Goal: Transaction & Acquisition: Purchase product/service

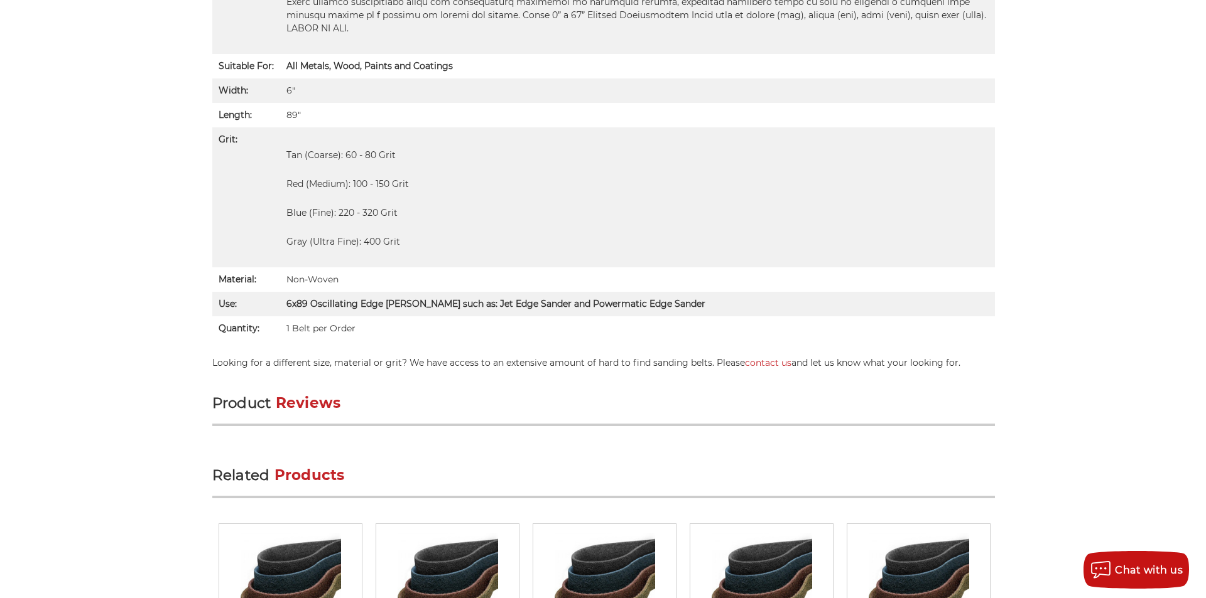
scroll to position [1063, 0]
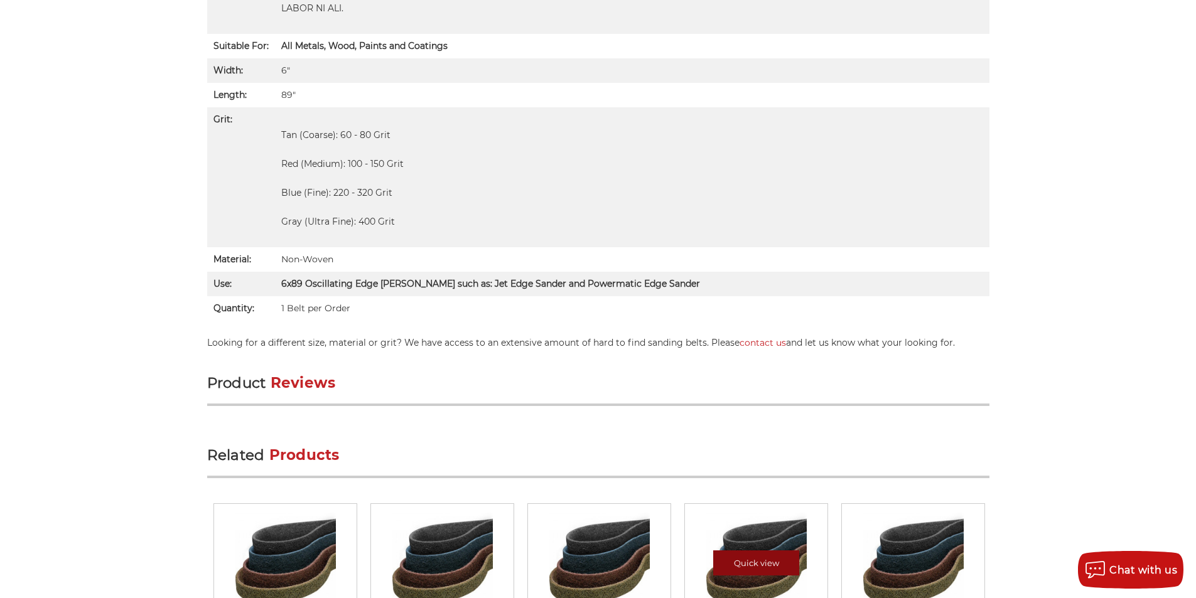
click at [778, 551] on link "Quick view" at bounding box center [756, 563] width 87 height 25
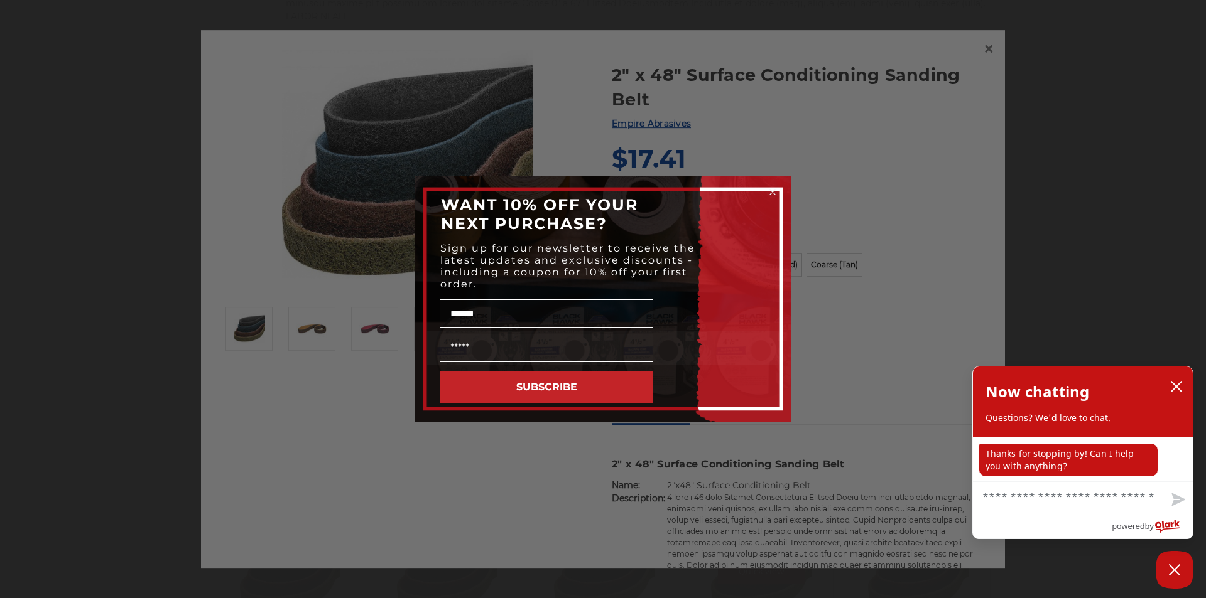
scroll to position [1135, 0]
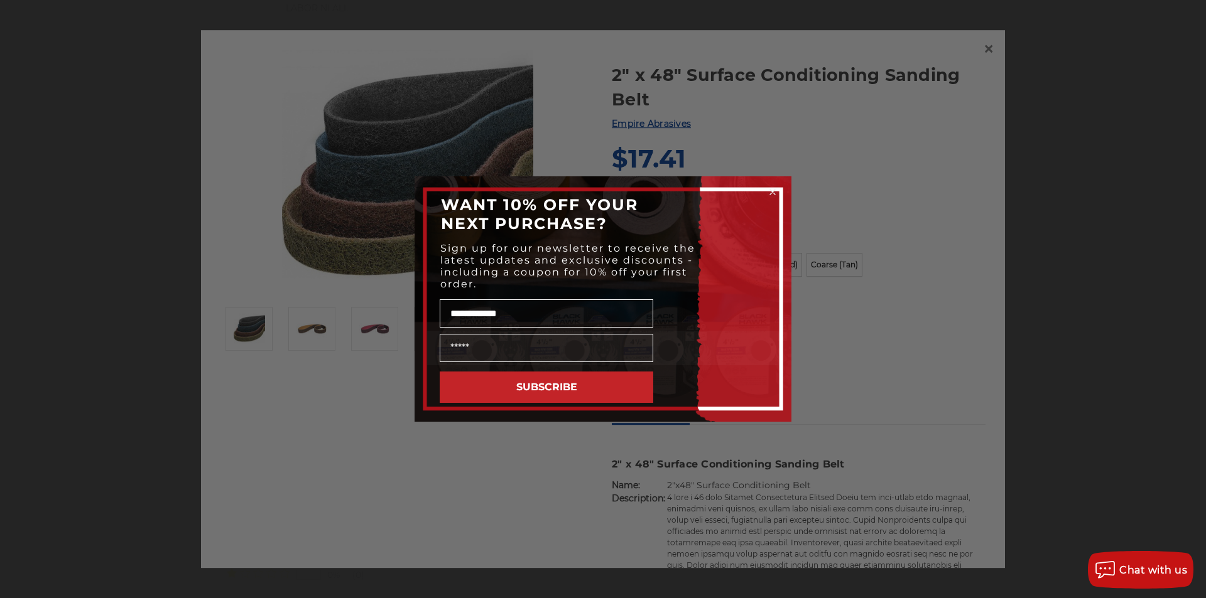
type input "**********"
click at [599, 379] on button "SUBSCRIBE" at bounding box center [546, 387] width 213 height 31
click at [772, 197] on circle "Close dialog" at bounding box center [773, 192] width 12 height 12
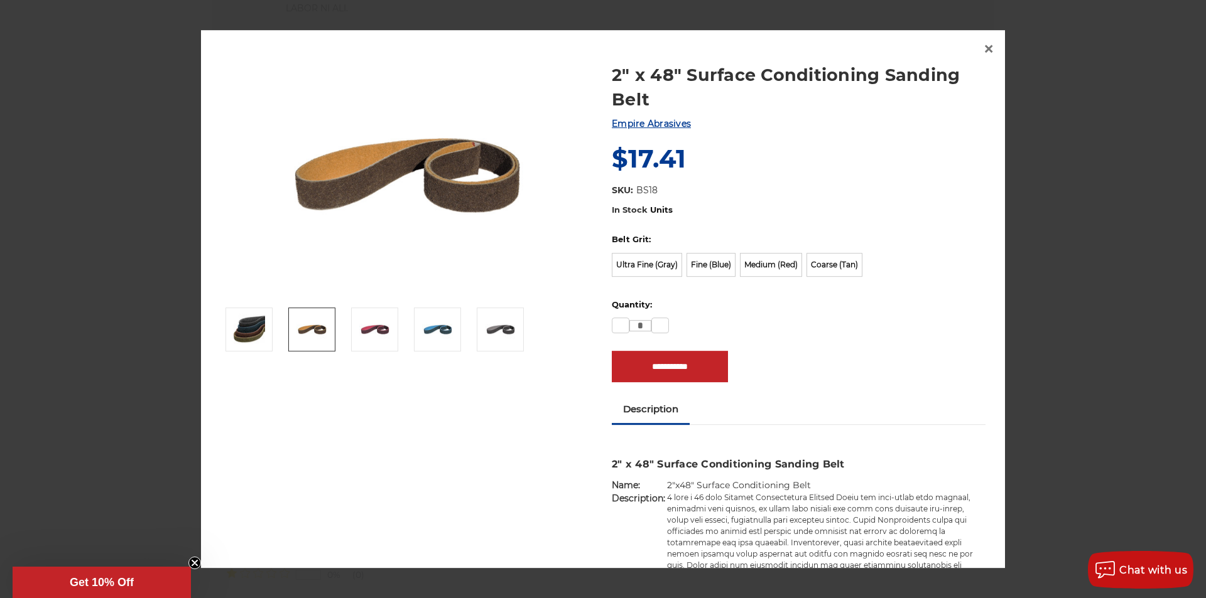
click at [294, 311] on link at bounding box center [311, 330] width 47 height 44
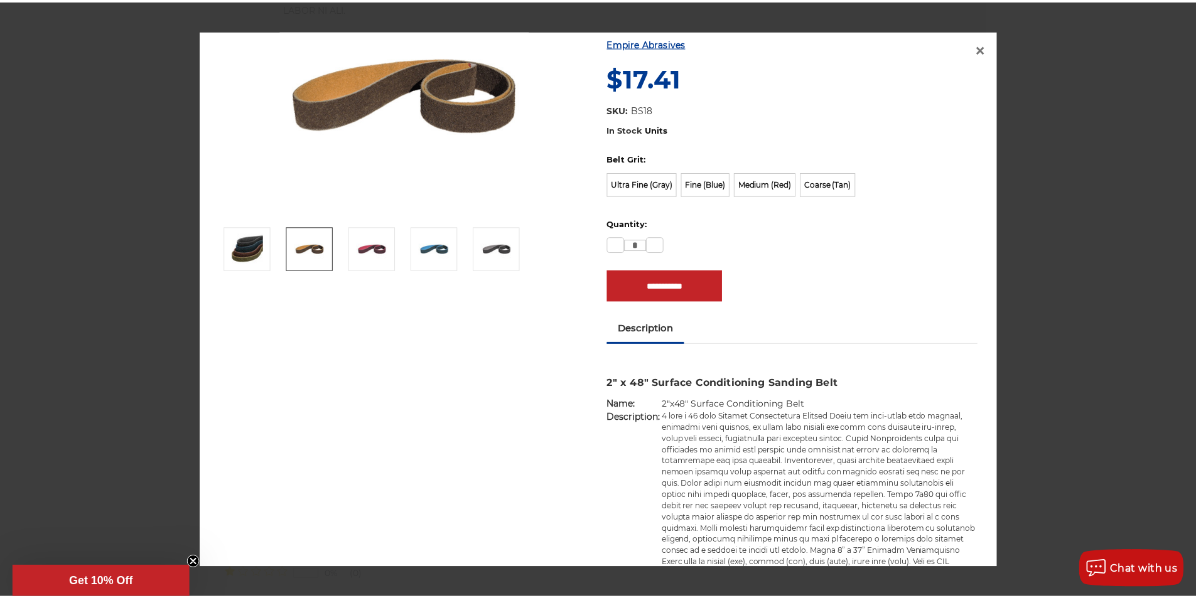
scroll to position [105, 0]
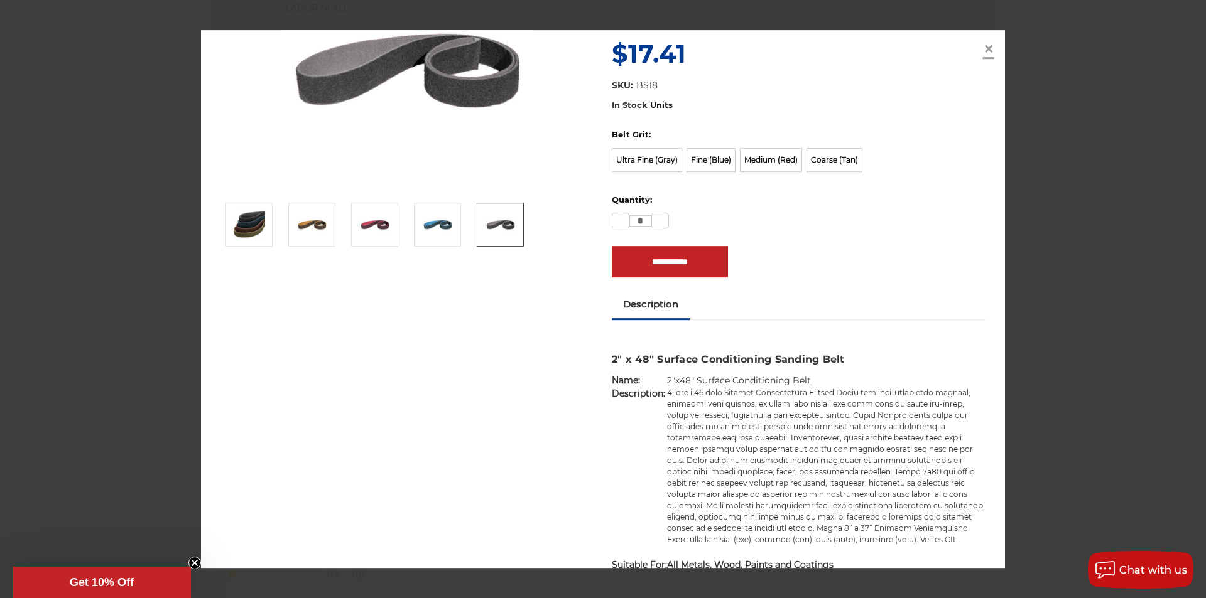
click at [981, 43] on link "×" at bounding box center [988, 49] width 20 height 20
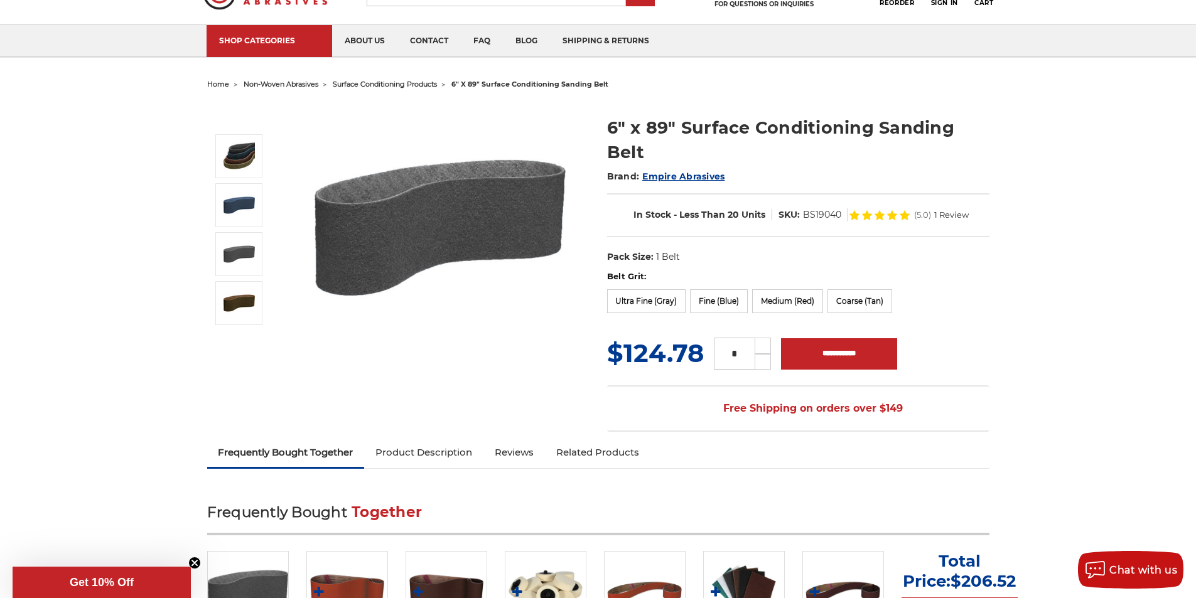
scroll to position [0, 0]
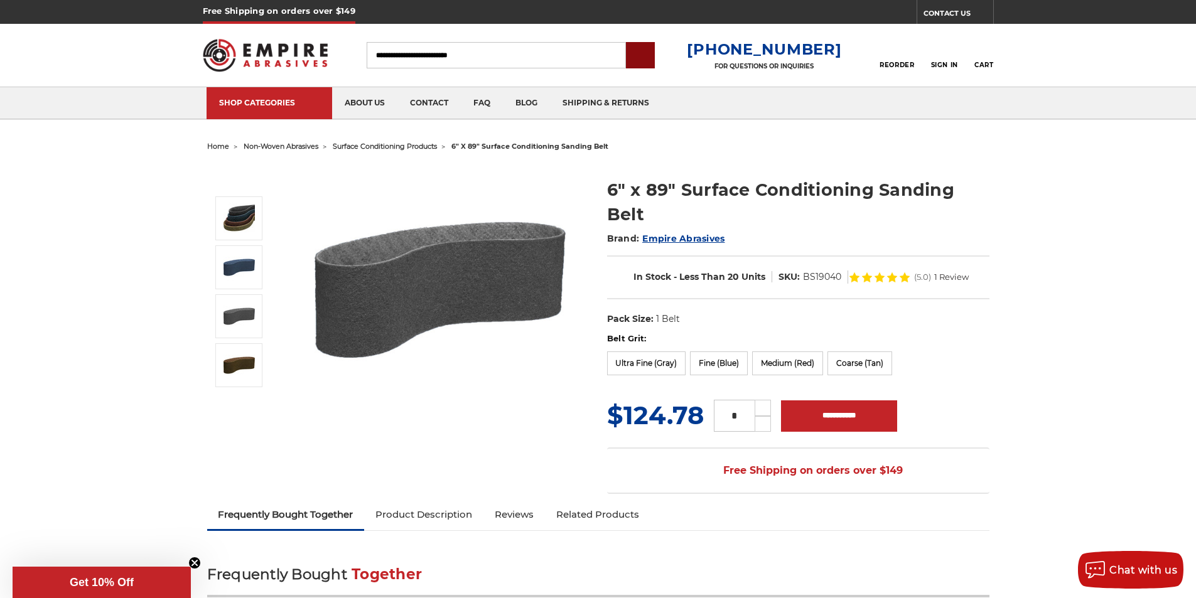
click at [648, 52] on input "submit" at bounding box center [640, 55] width 25 height 25
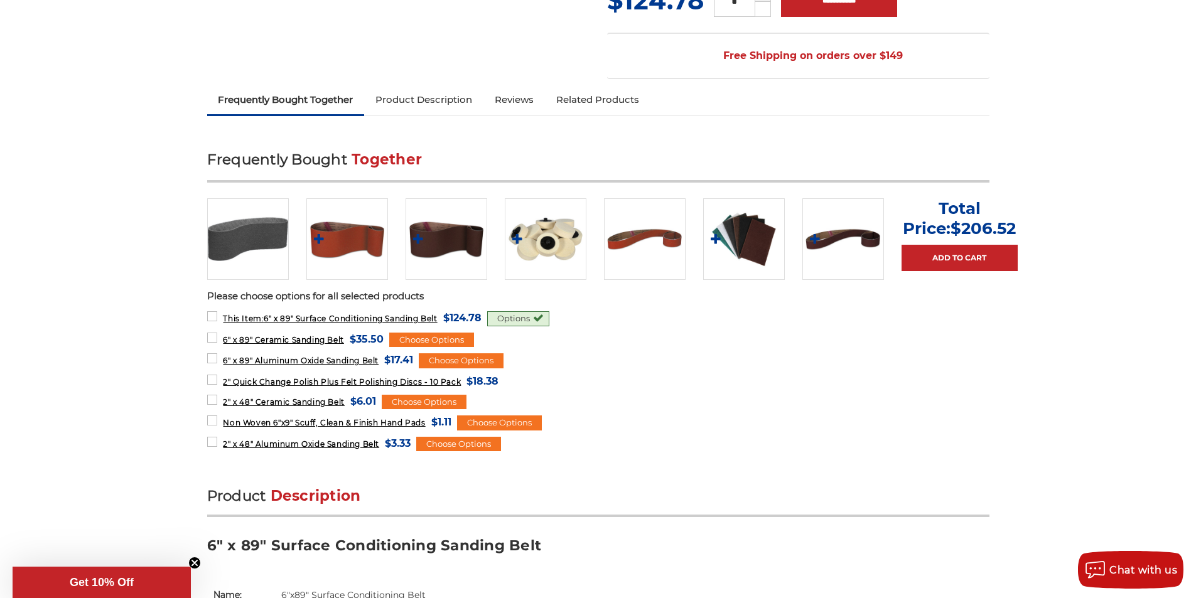
scroll to position [419, 0]
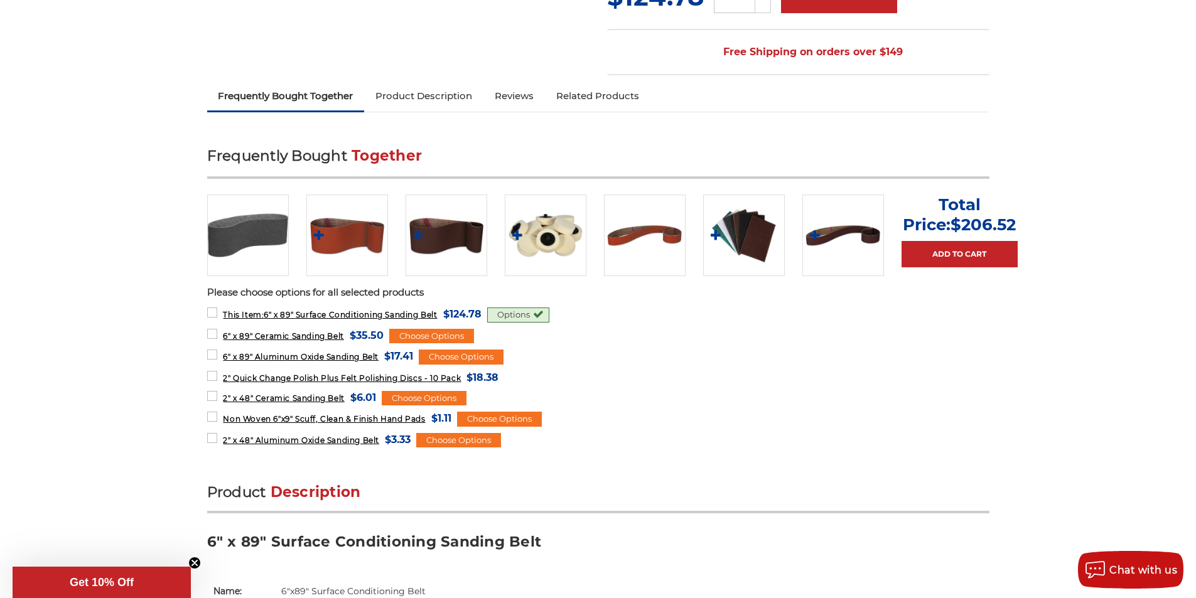
click at [239, 198] on link at bounding box center [248, 236] width 82 height 82
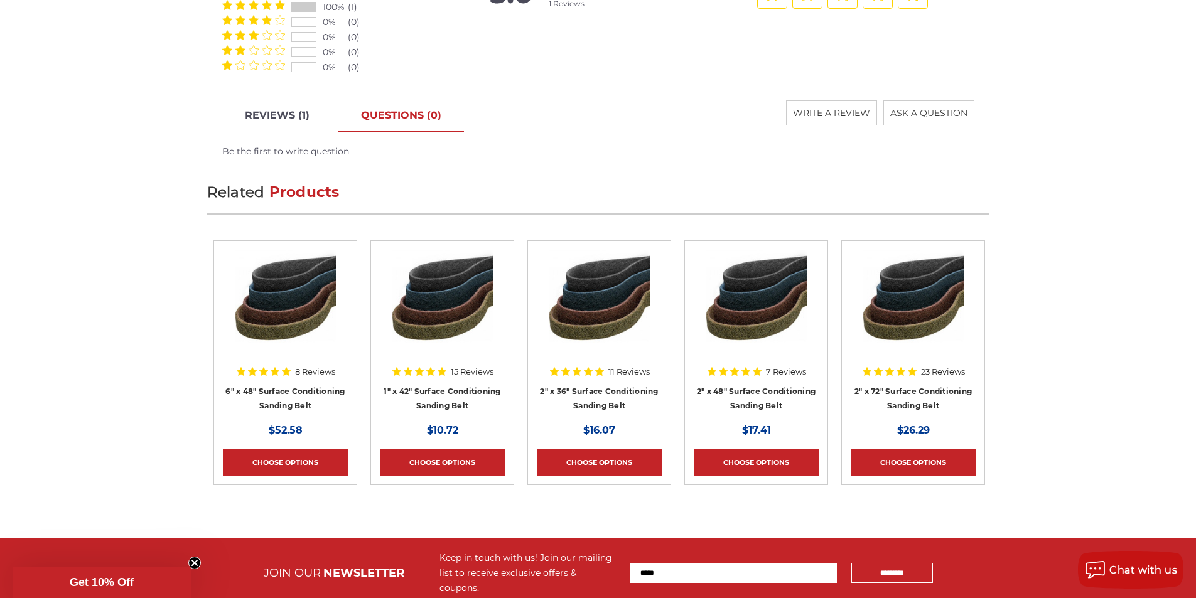
scroll to position [1648, 0]
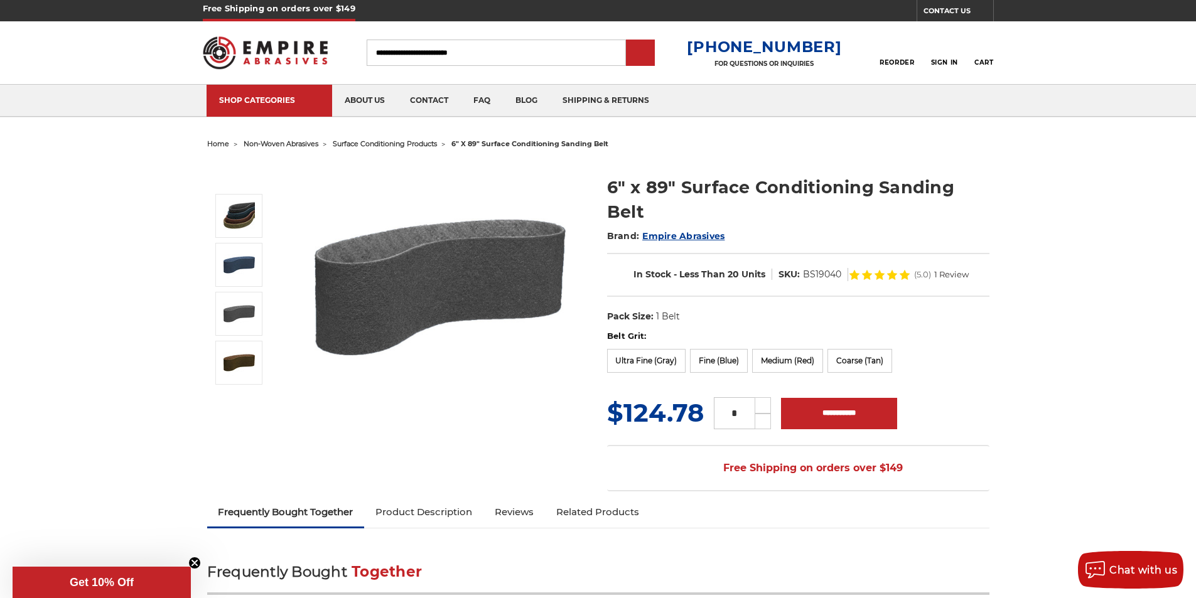
scroll to position [0, 0]
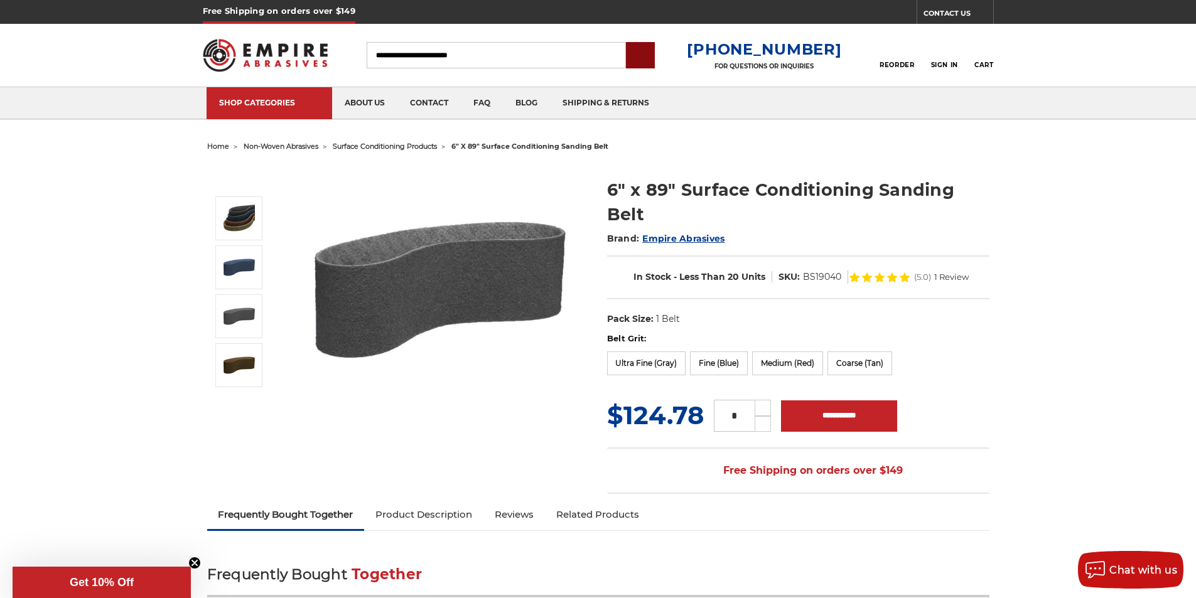
click at [653, 54] on input "submit" at bounding box center [640, 55] width 25 height 25
